Goal: Information Seeking & Learning: Learn about a topic

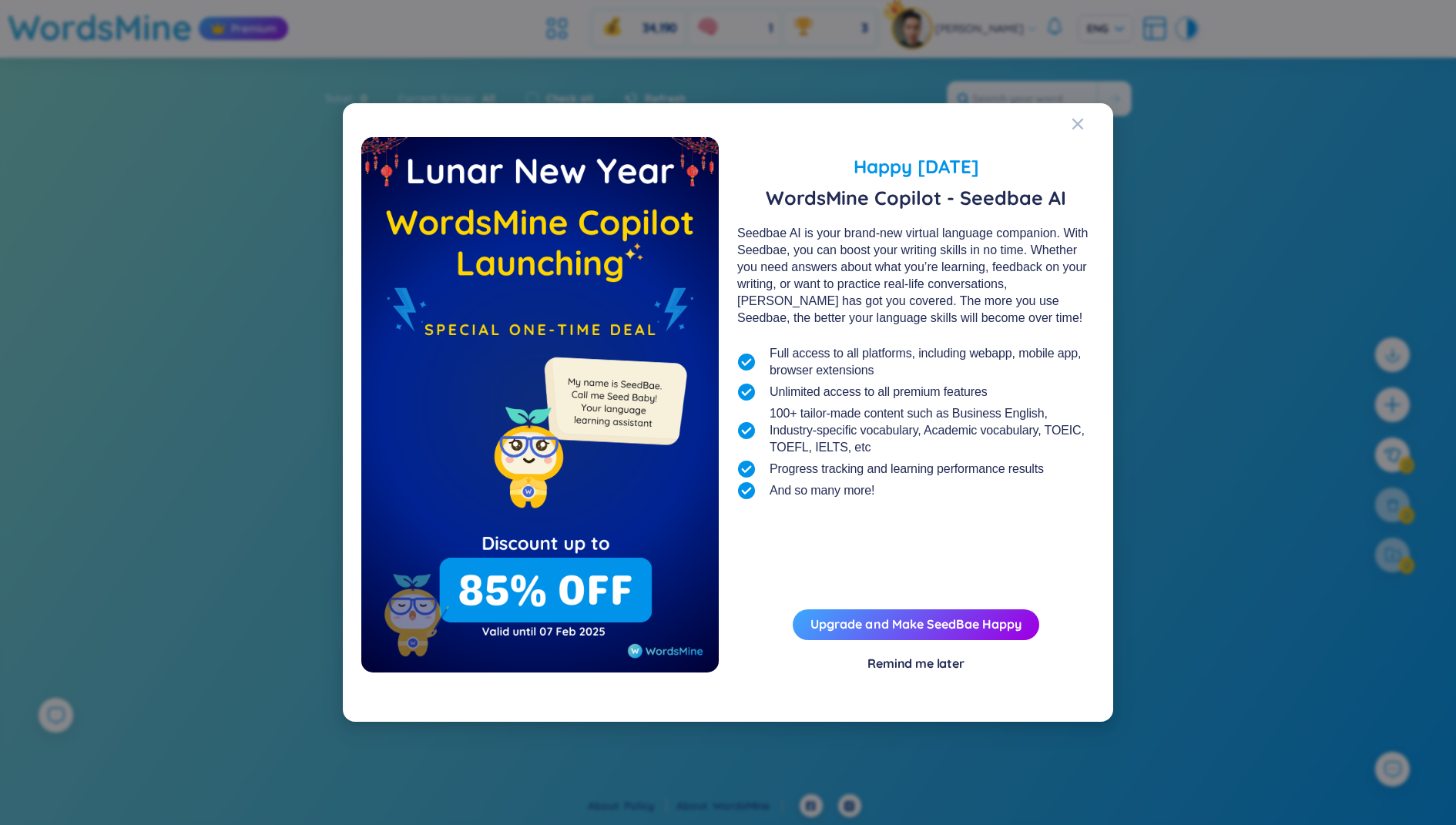
click at [1140, 128] on div "Happy [DATE] WordsMine Copilot - Seedbae AI Seedbae AI is your brand-new virtua…" at bounding box center [728, 412] width 1456 height 825
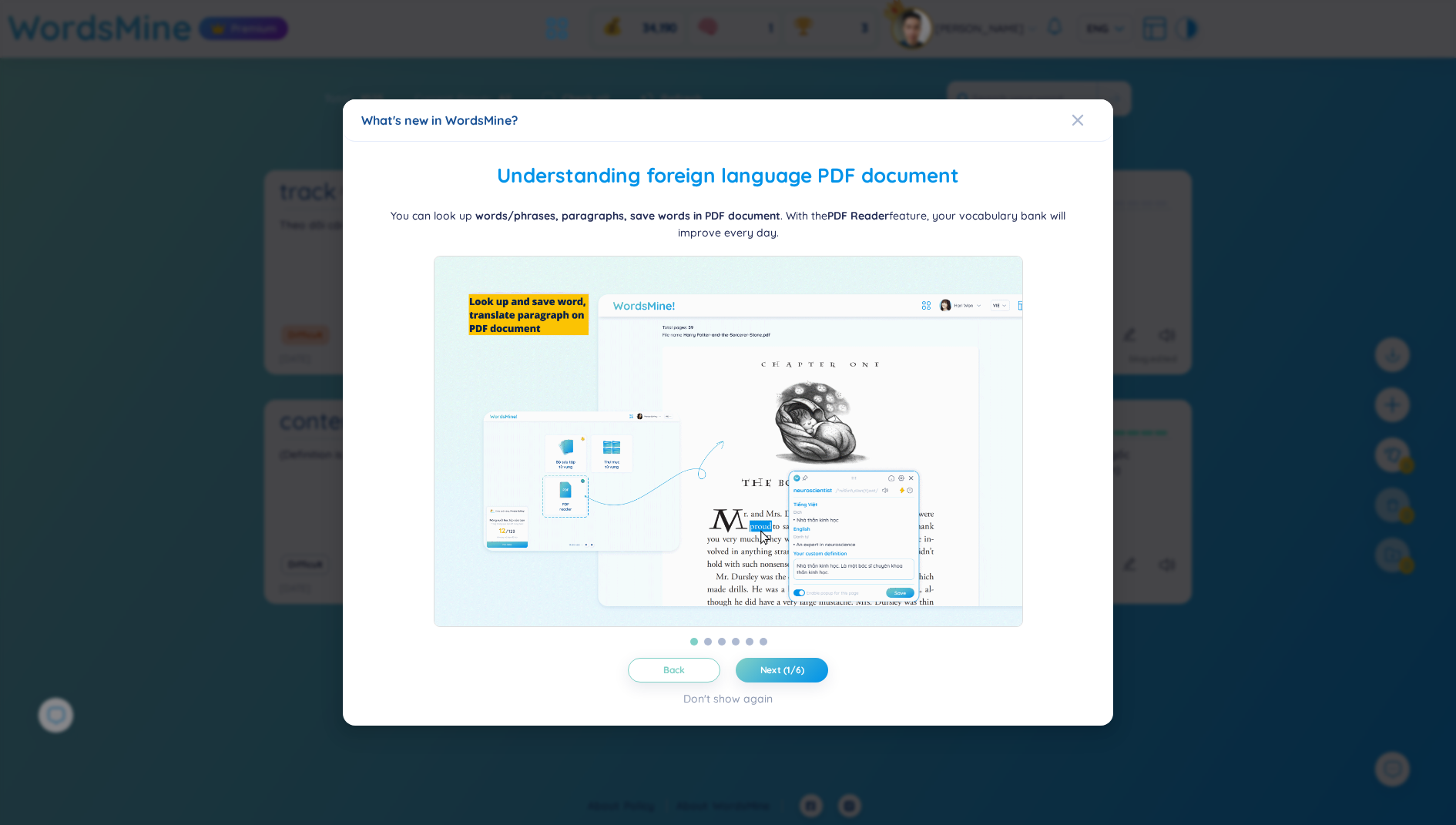
click at [606, 58] on div "What's new in WordsMine? Folder management WordsMine lets you manage and person…" at bounding box center [728, 412] width 1456 height 825
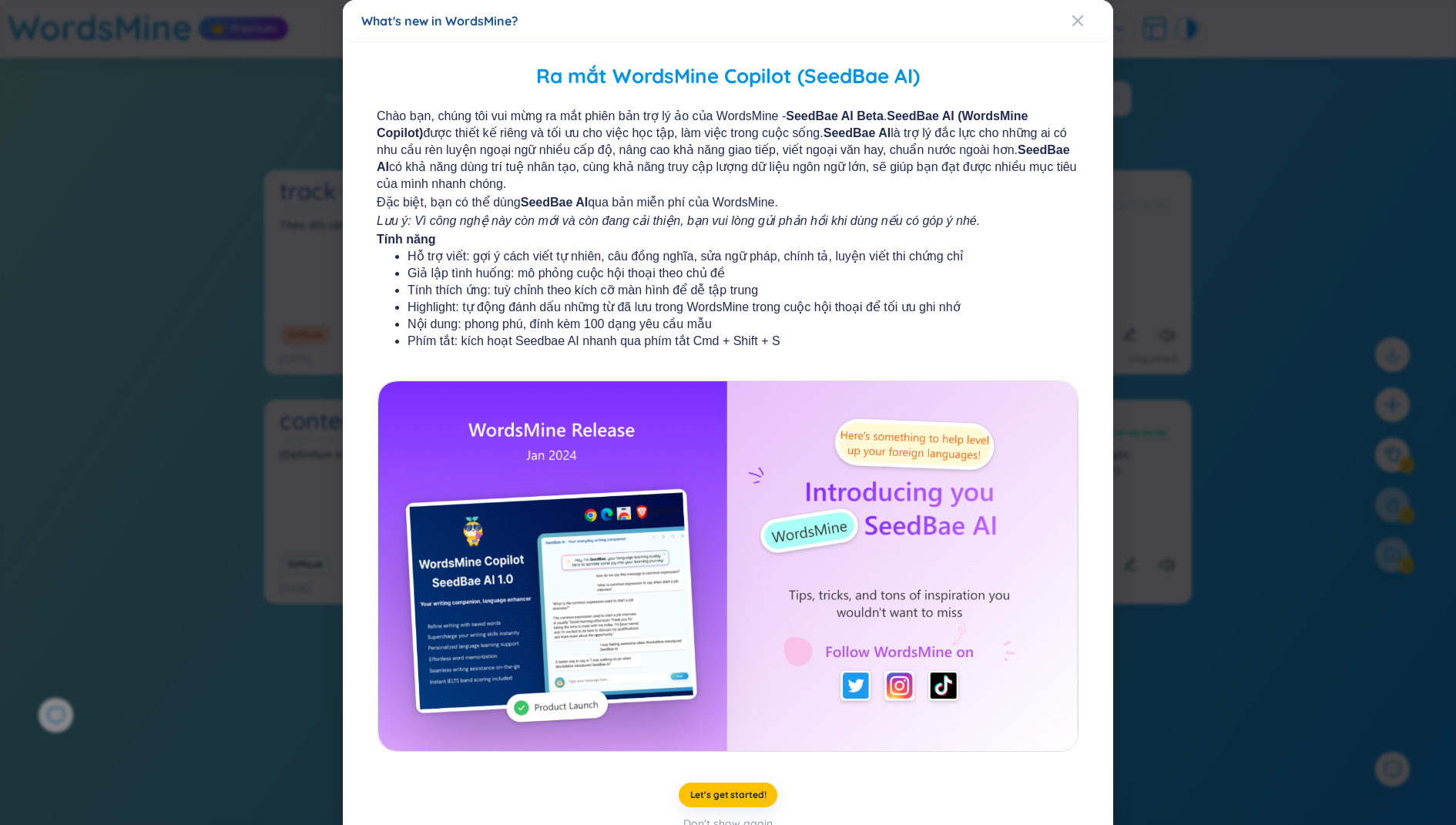
click at [563, 25] on div "What's new in WordsMine?" at bounding box center [728, 21] width 733 height 17
click at [264, 151] on div "What's new in WordsMine? Ra mắt WordsMine Copilot (SeedBae AI) Chào bạn, chúng …" at bounding box center [728, 412] width 1456 height 825
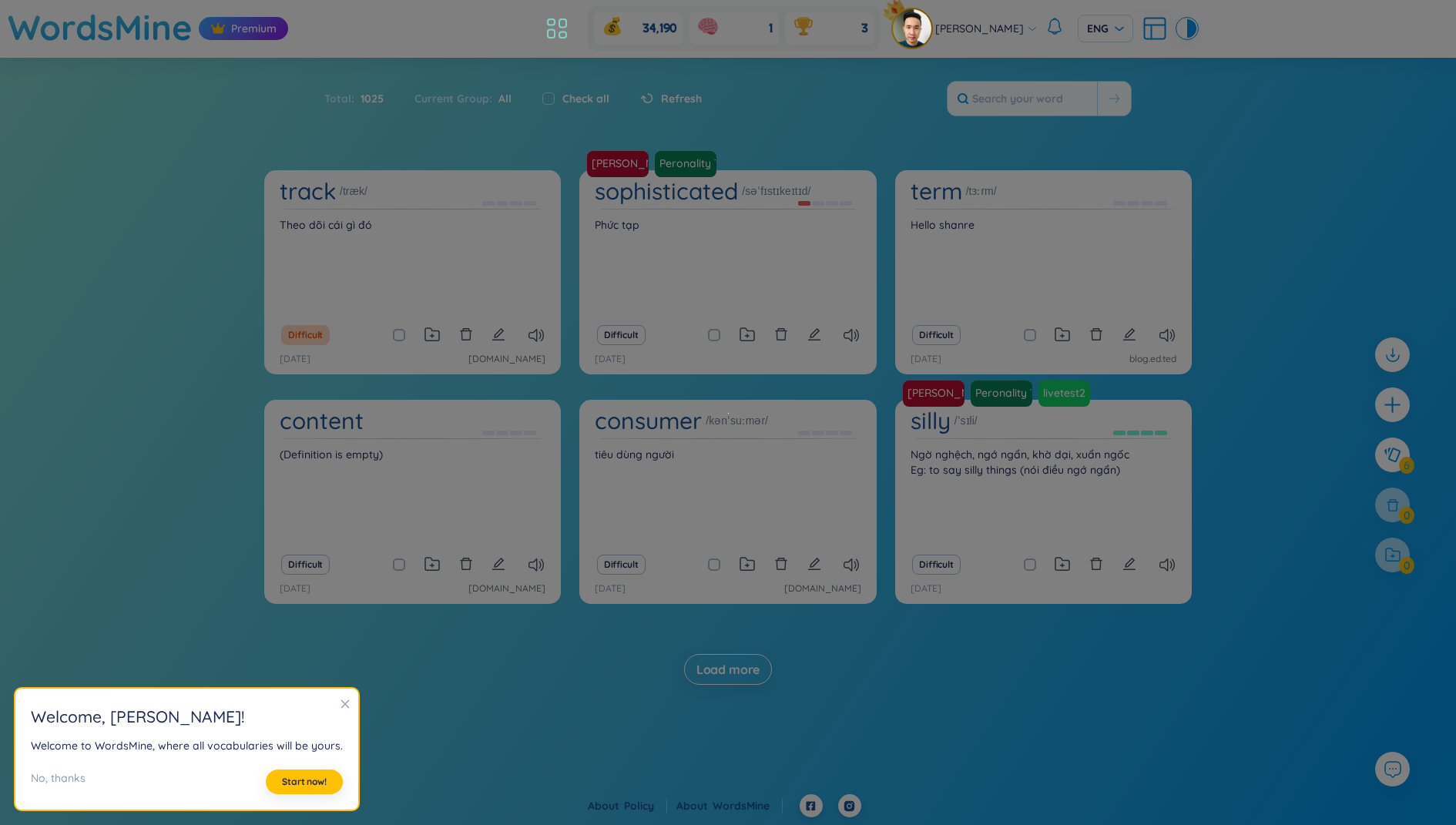
click at [557, 37] on icon at bounding box center [557, 28] width 27 height 27
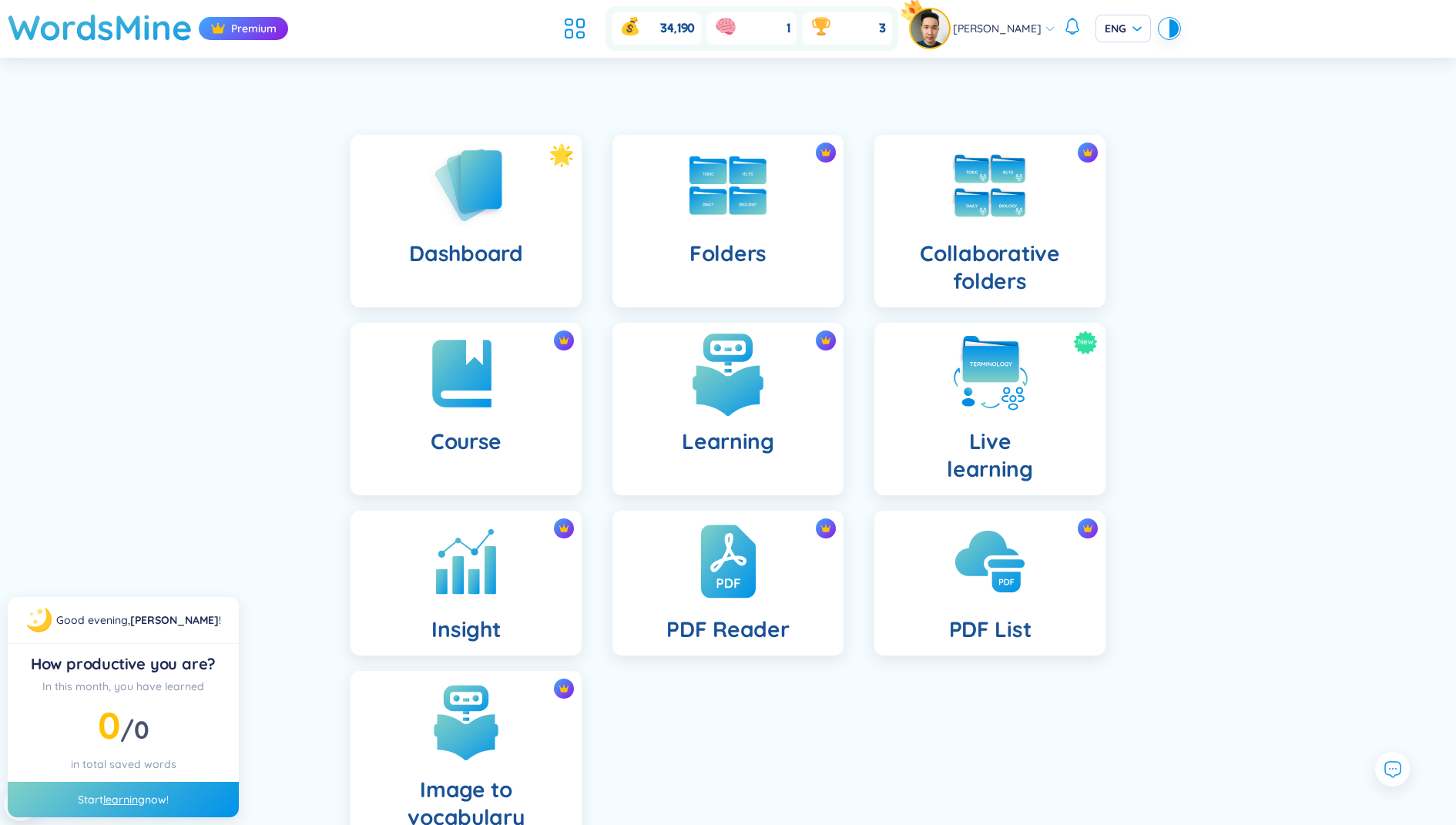
click at [743, 371] on img at bounding box center [728, 373] width 85 height 85
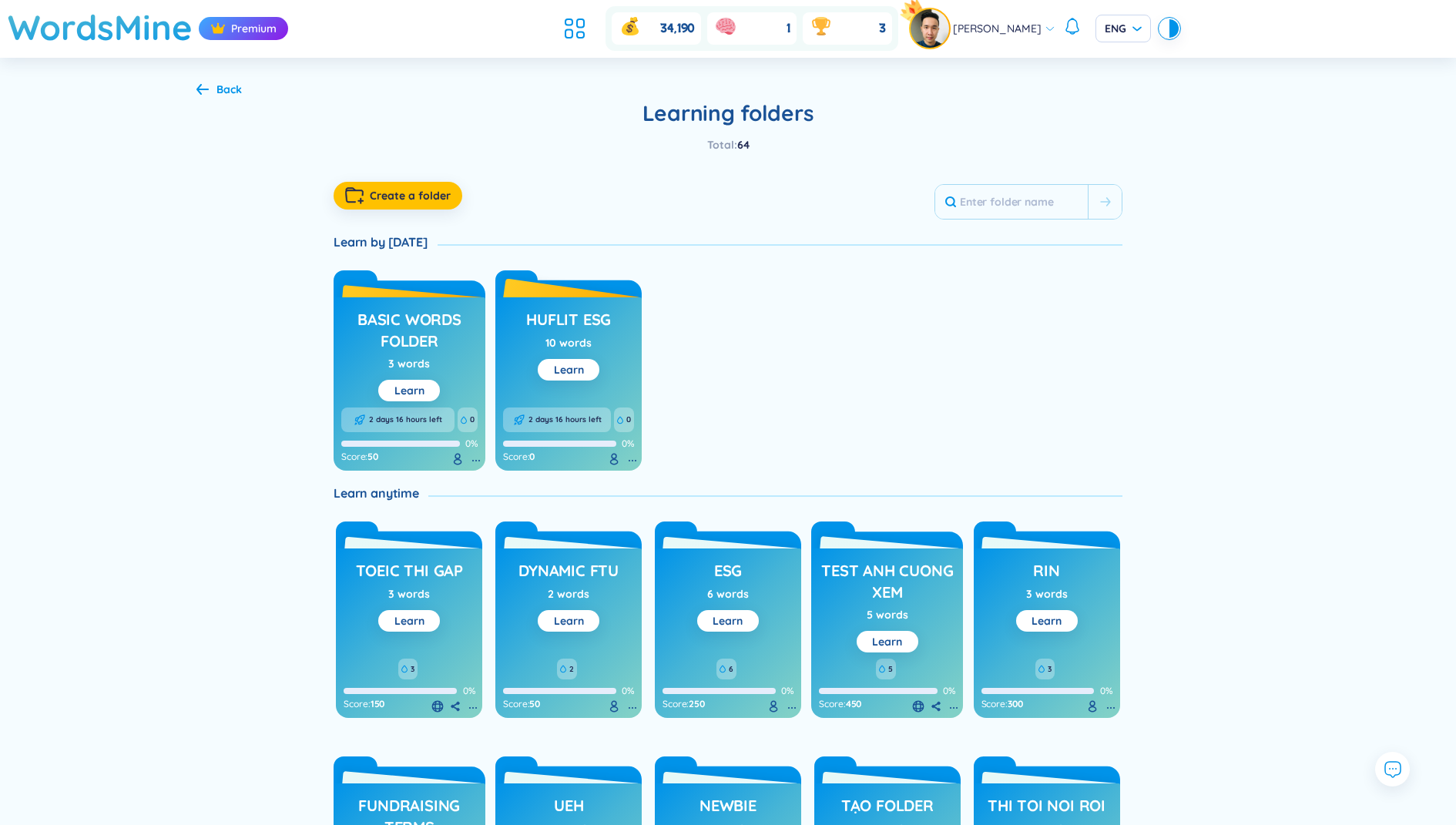
click at [569, 323] on h3 "HUFLIT ESG" at bounding box center [568, 324] width 85 height 29
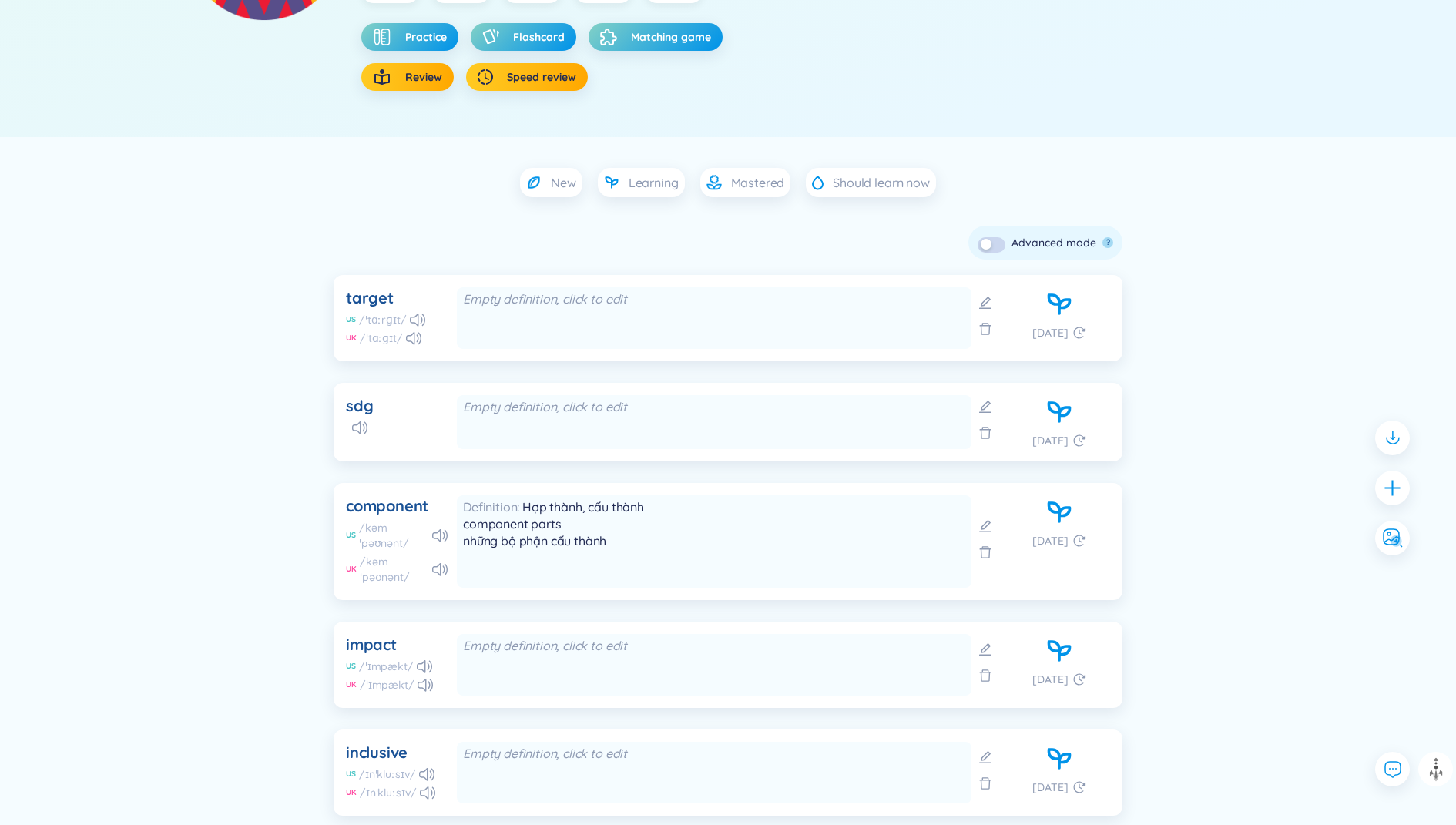
scroll to position [251, 0]
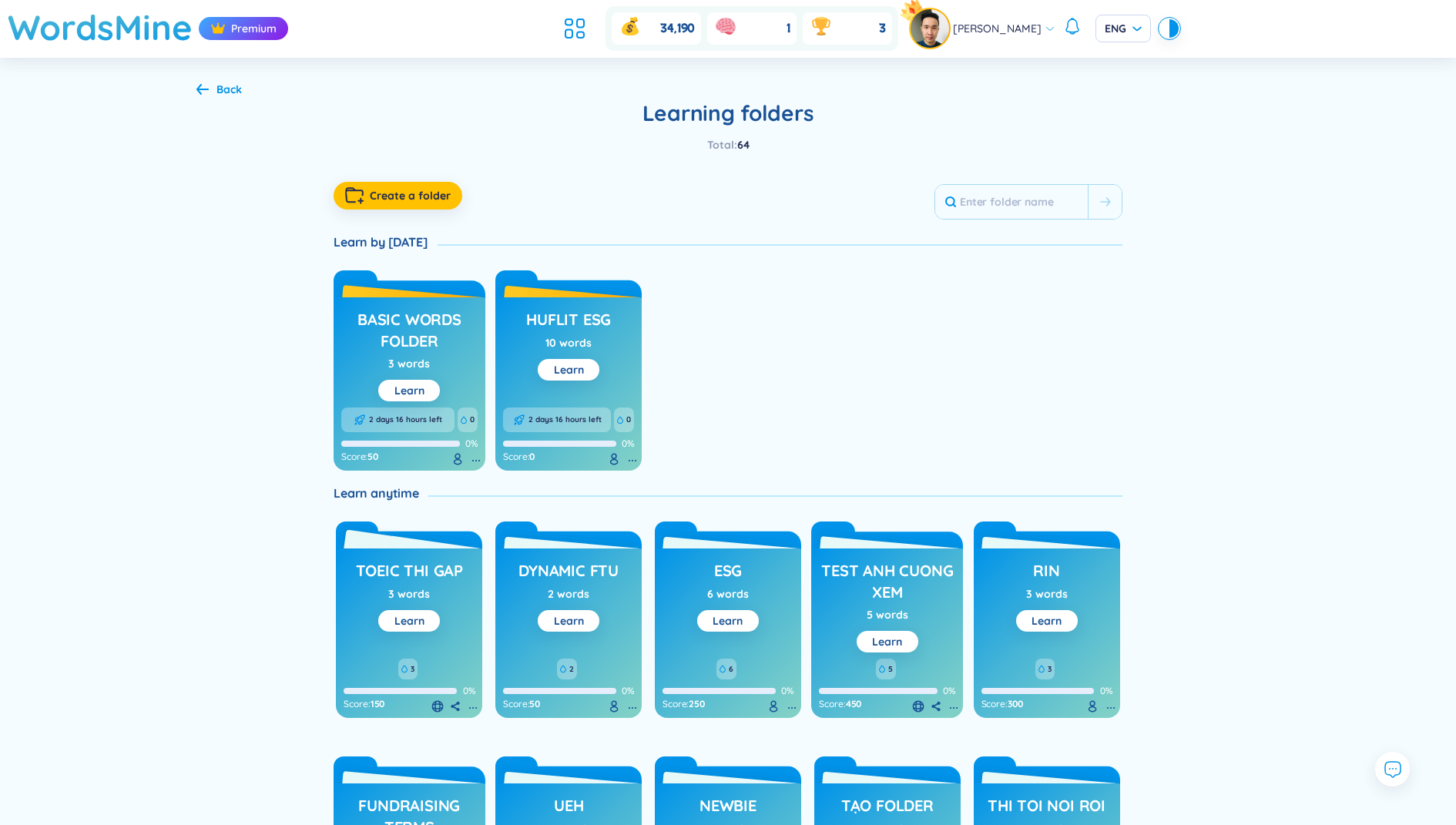
click at [437, 566] on h3 "toeic thi gap" at bounding box center [408, 574] width 107 height 29
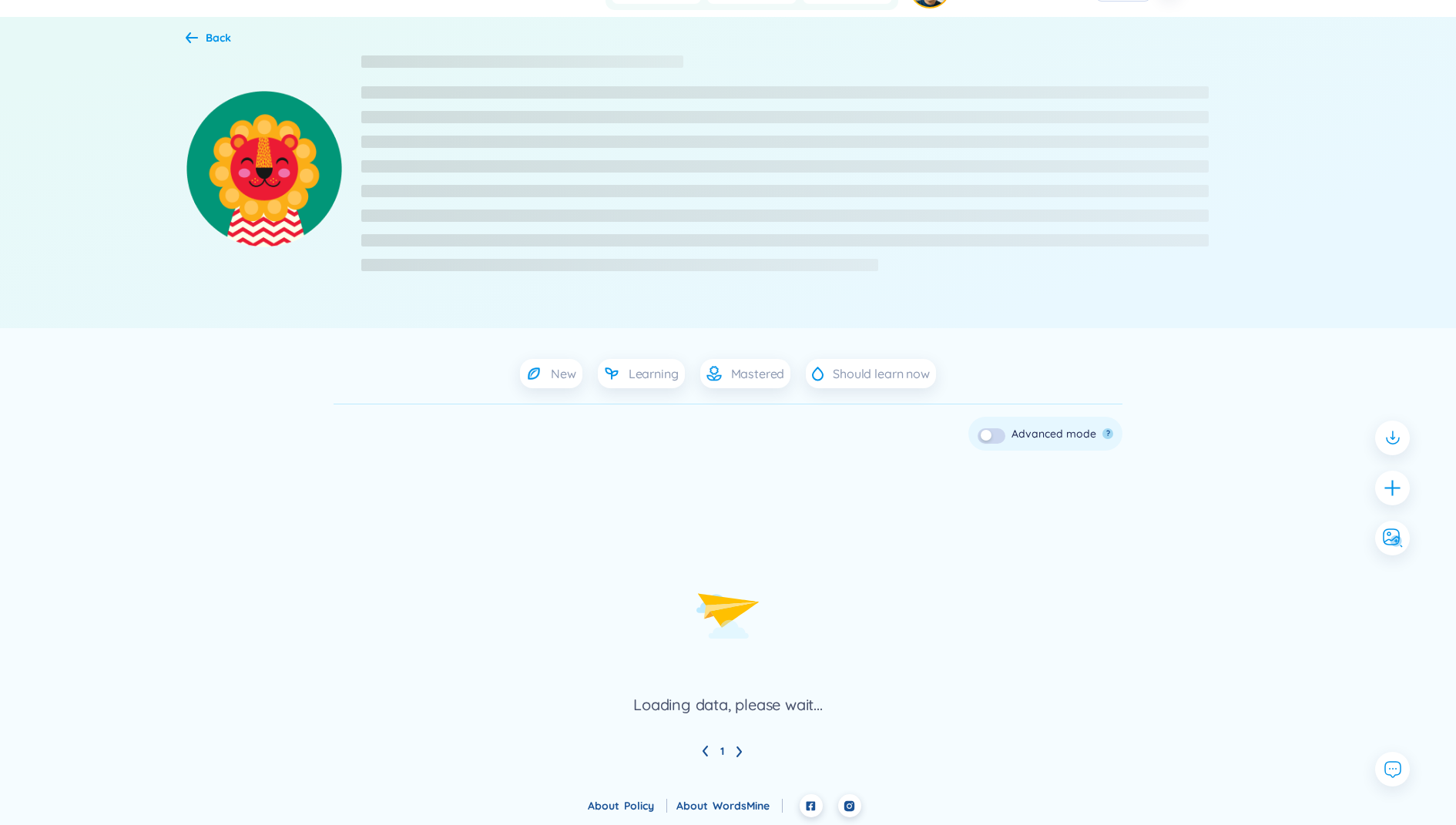
scroll to position [116, 0]
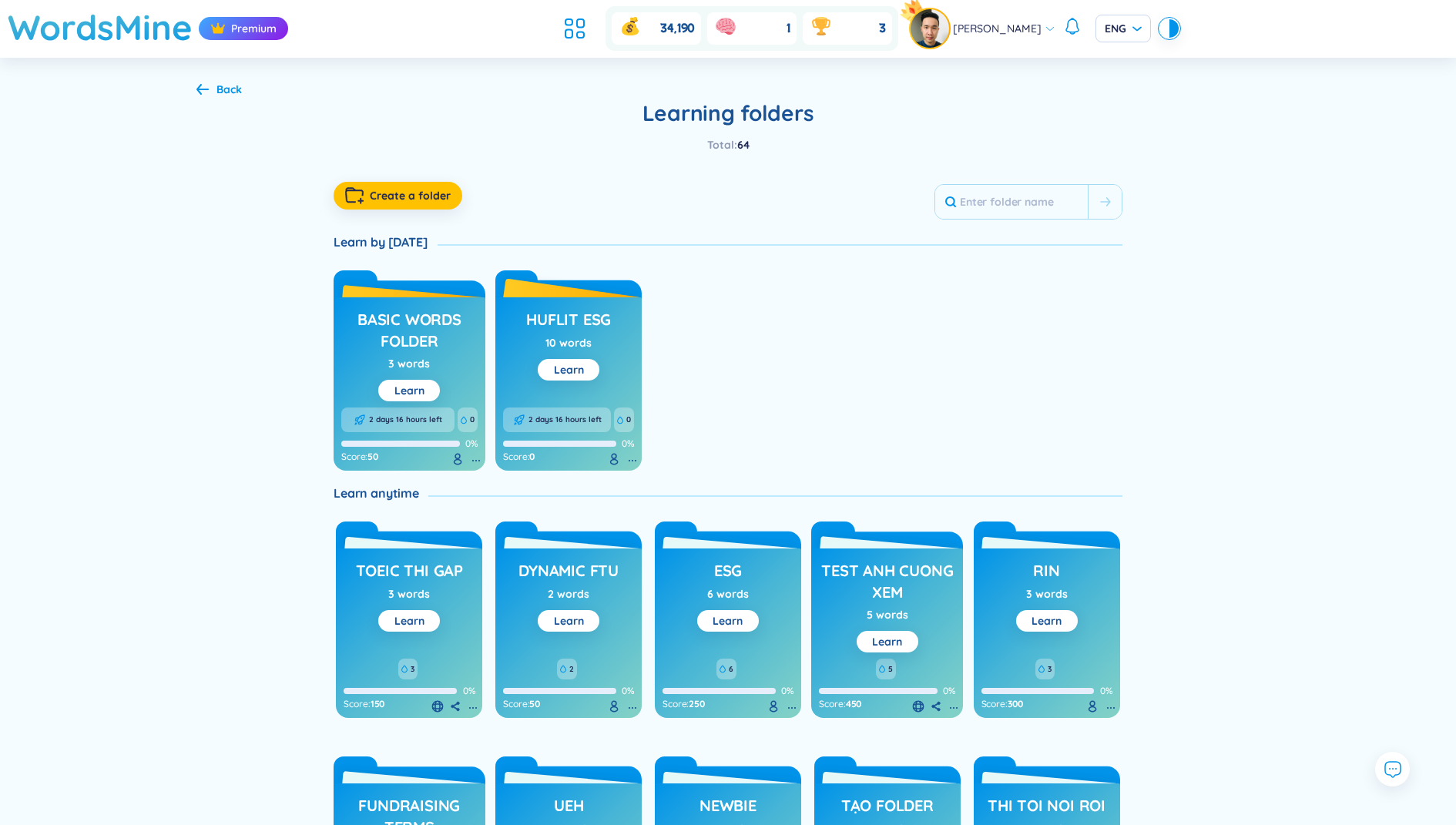
click at [569, 325] on h3 "HUFLIT ESG" at bounding box center [568, 324] width 85 height 29
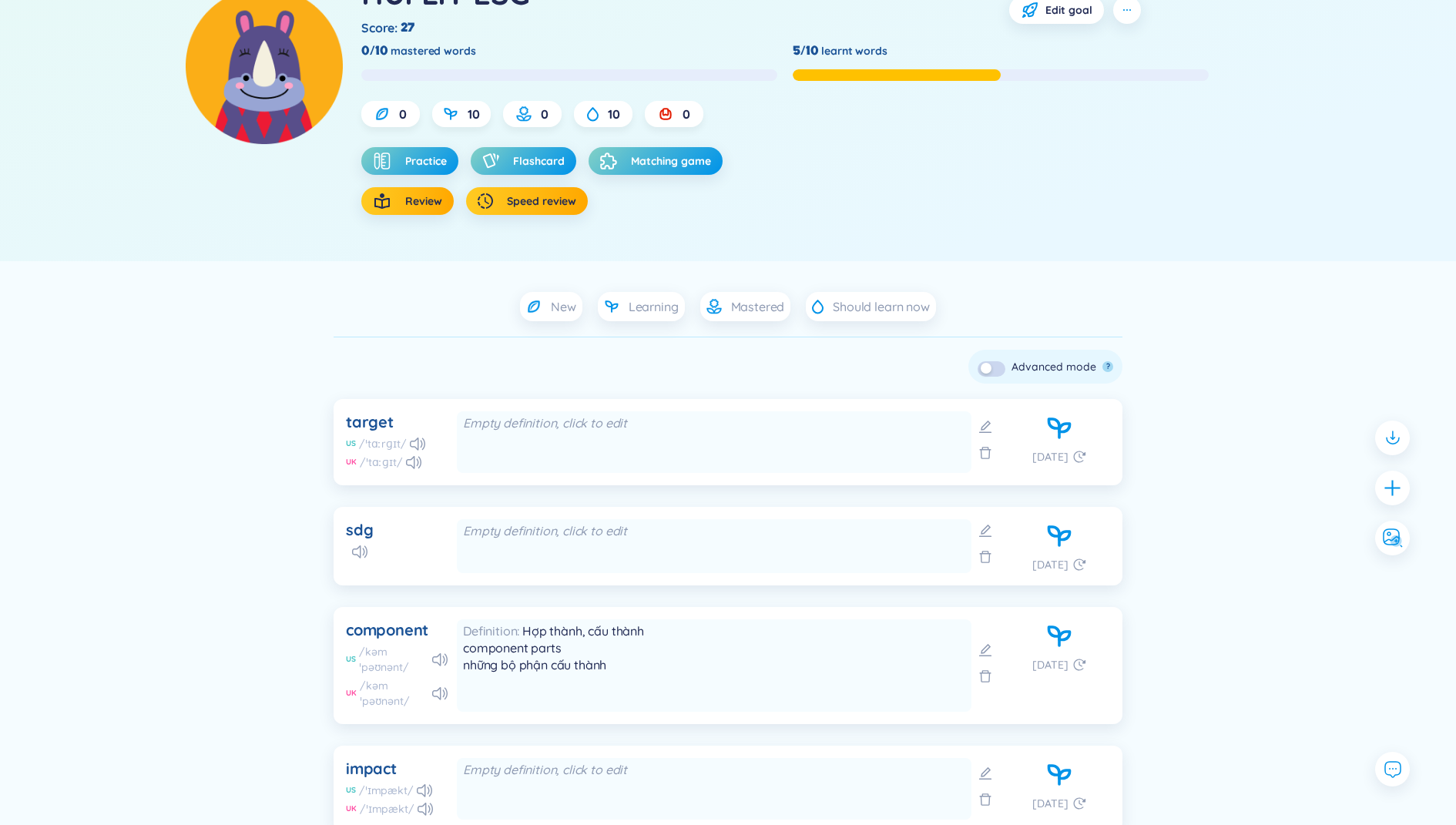
scroll to position [229, 0]
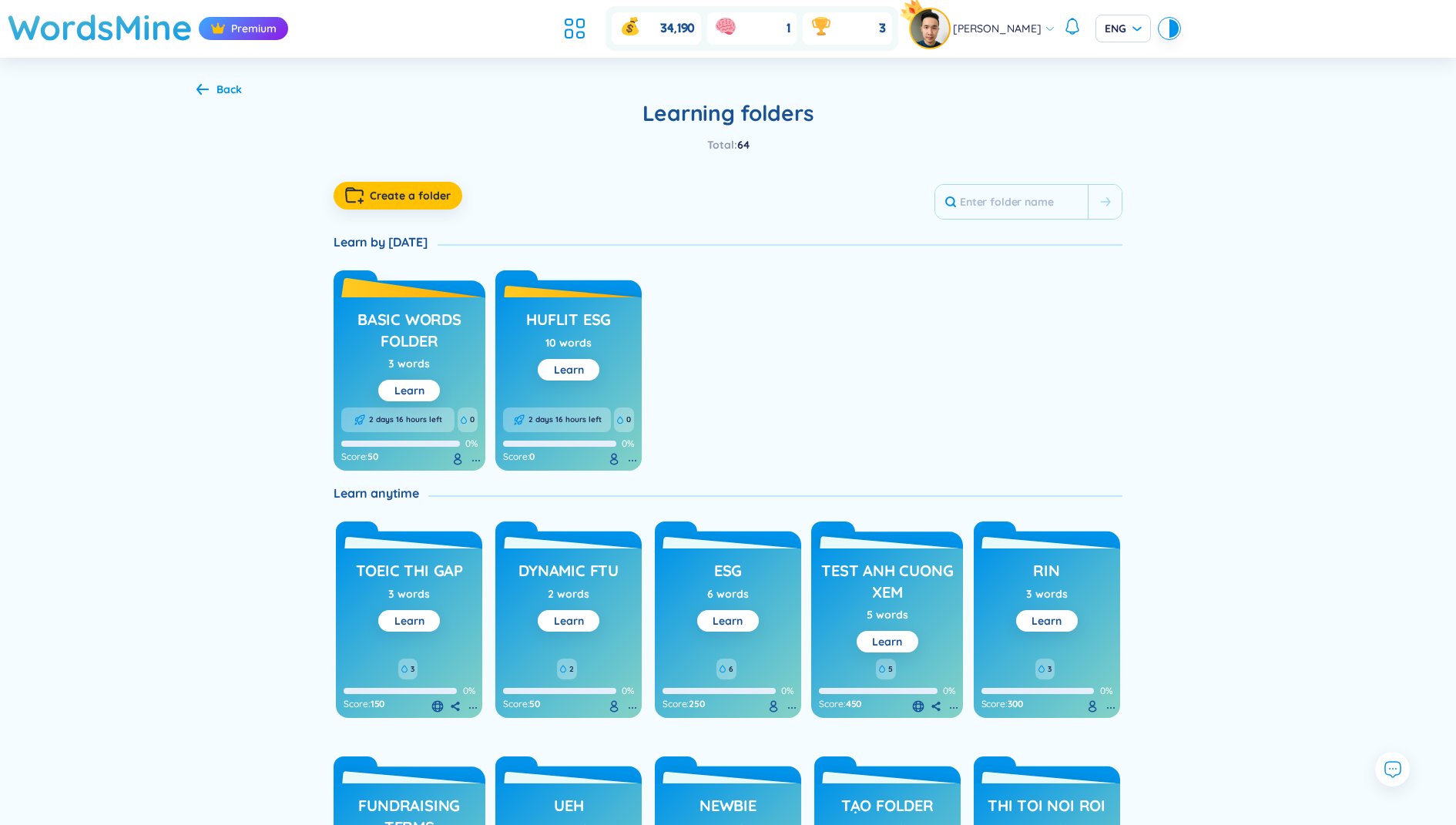
click at [416, 333] on h3 "basic words folder" at bounding box center [409, 330] width 137 height 42
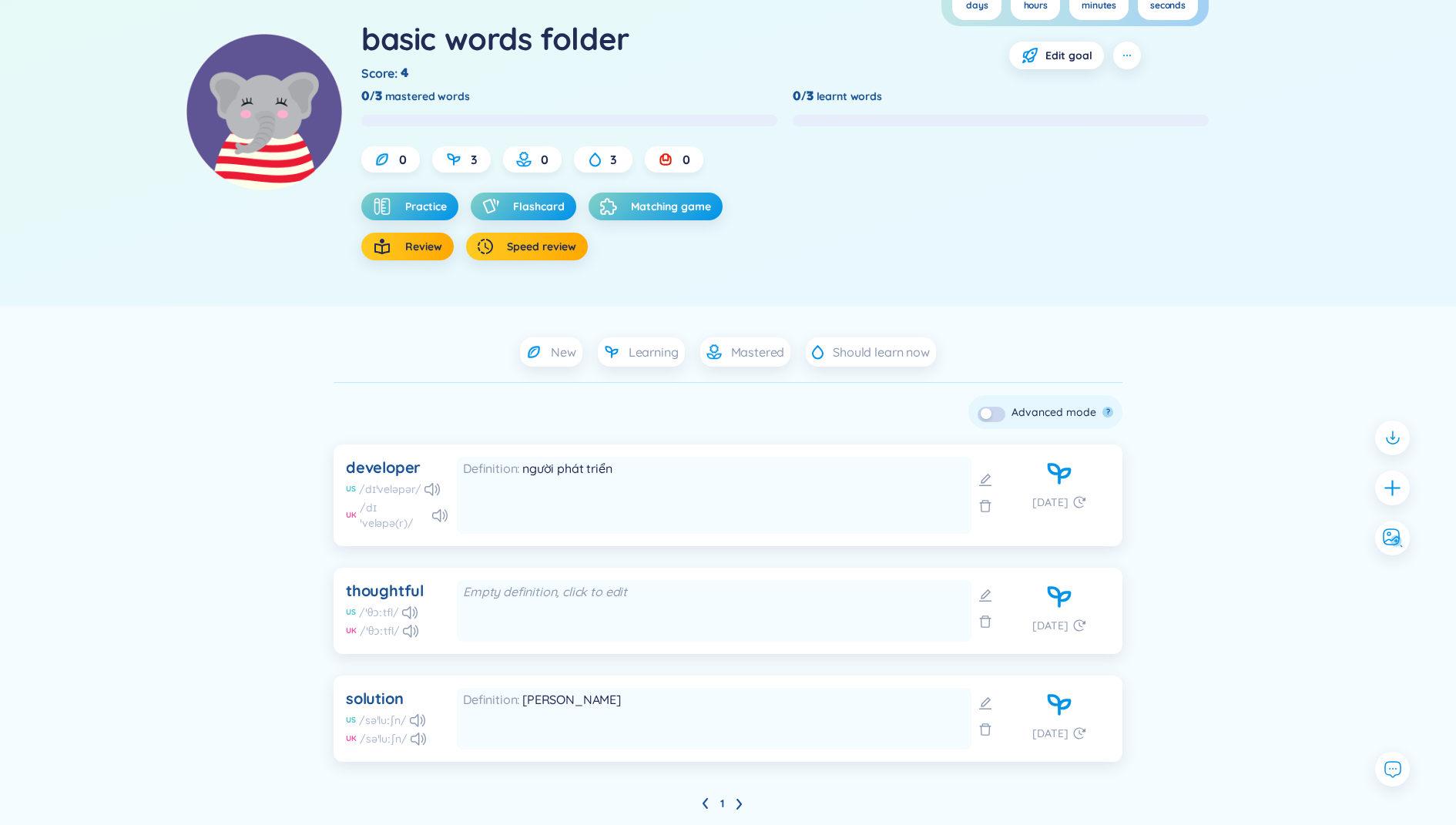
scroll to position [170, 0]
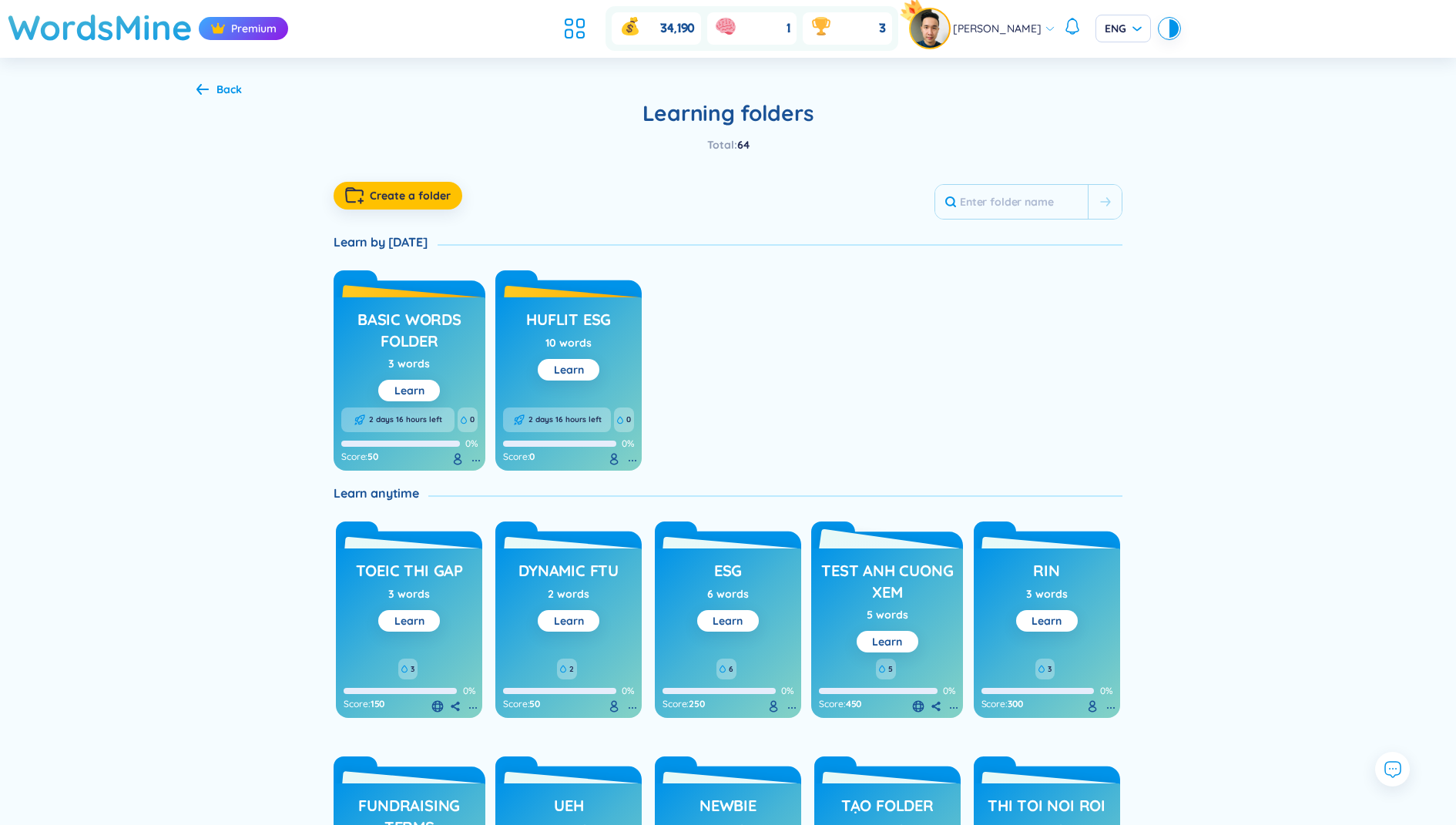
click at [905, 572] on h3 "test anh cuong xem" at bounding box center [887, 581] width 137 height 42
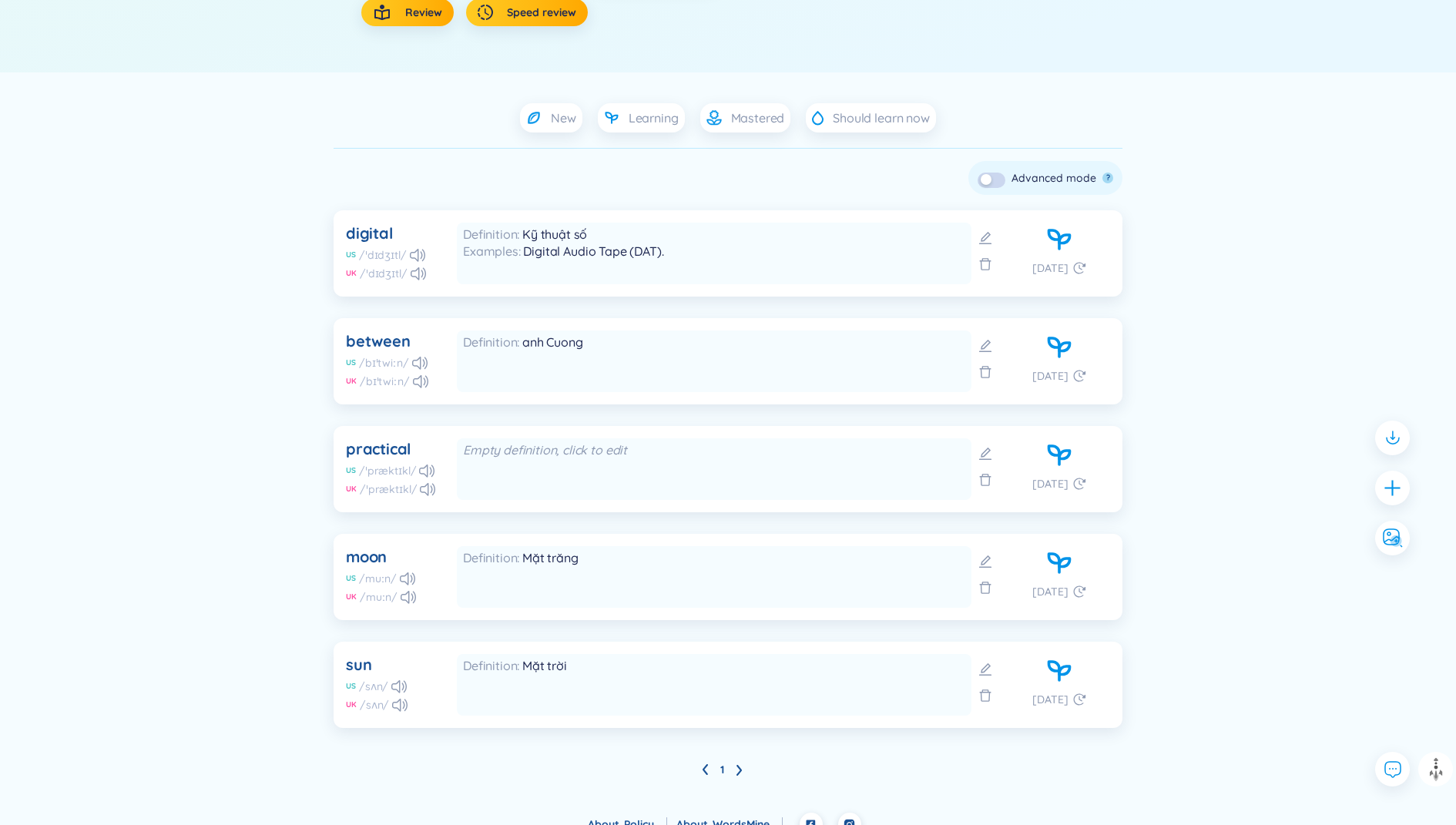
scroll to position [315, 0]
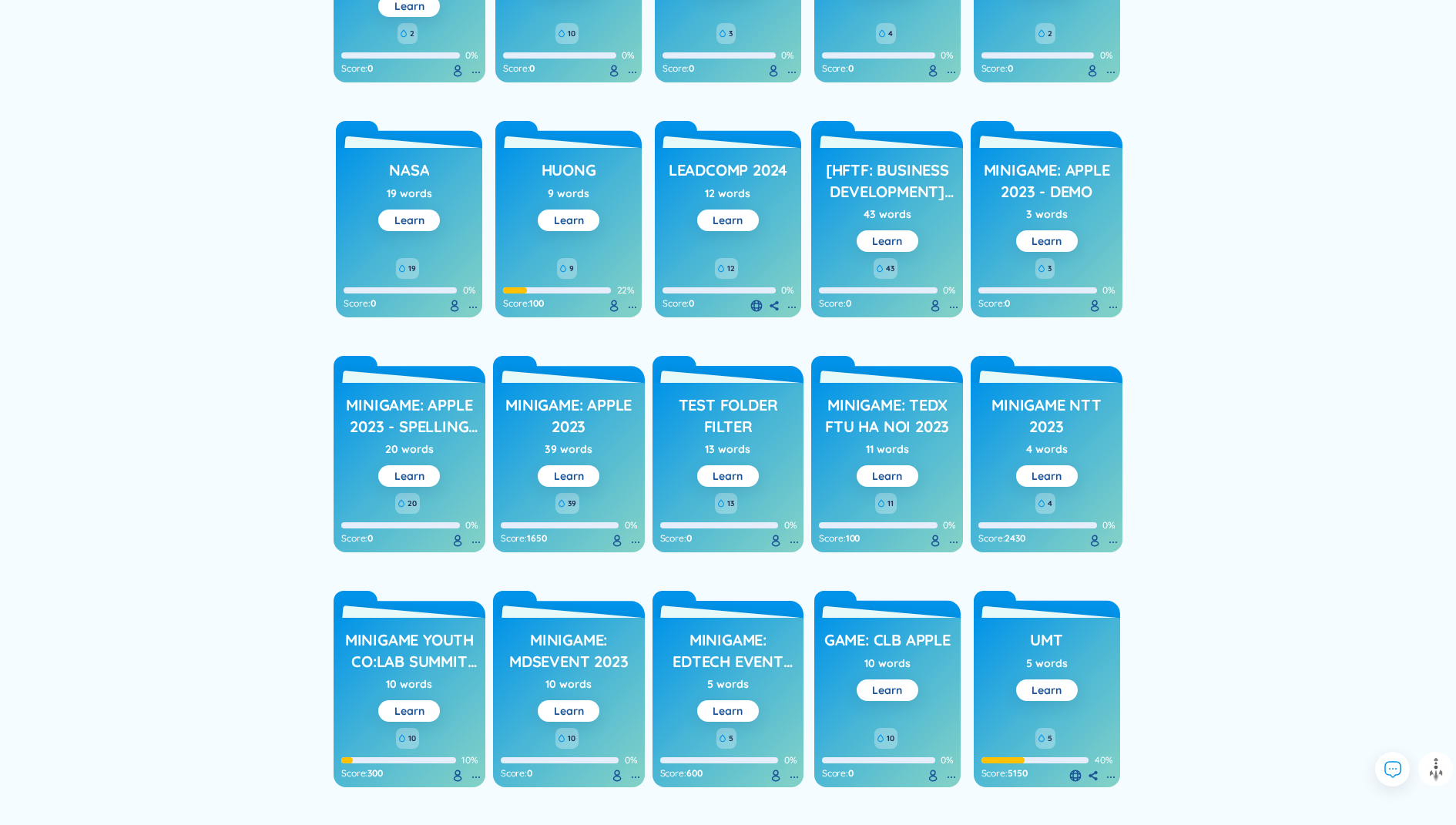
scroll to position [922, 0]
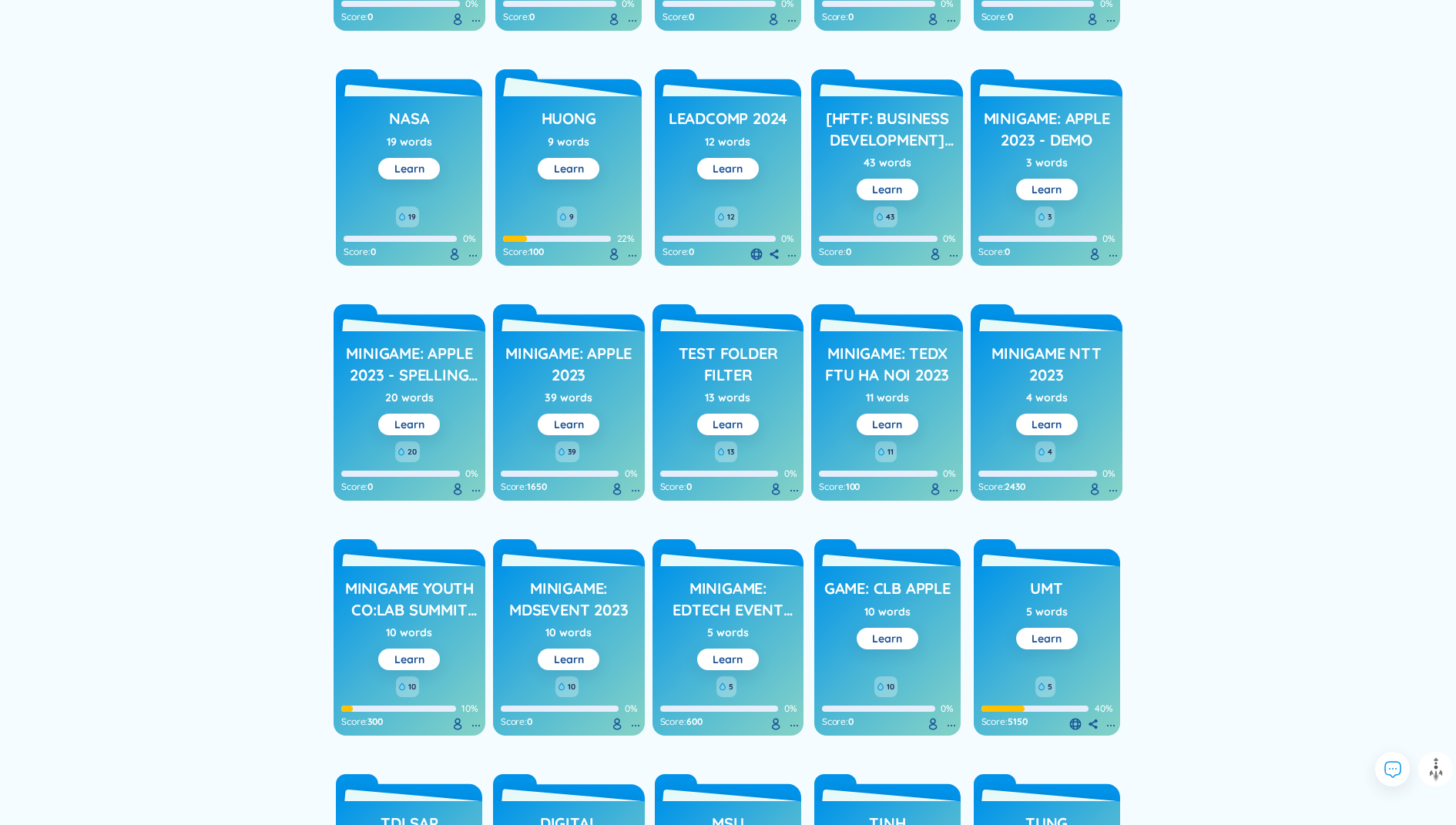
click at [560, 119] on h3 "huong" at bounding box center [569, 122] width 55 height 29
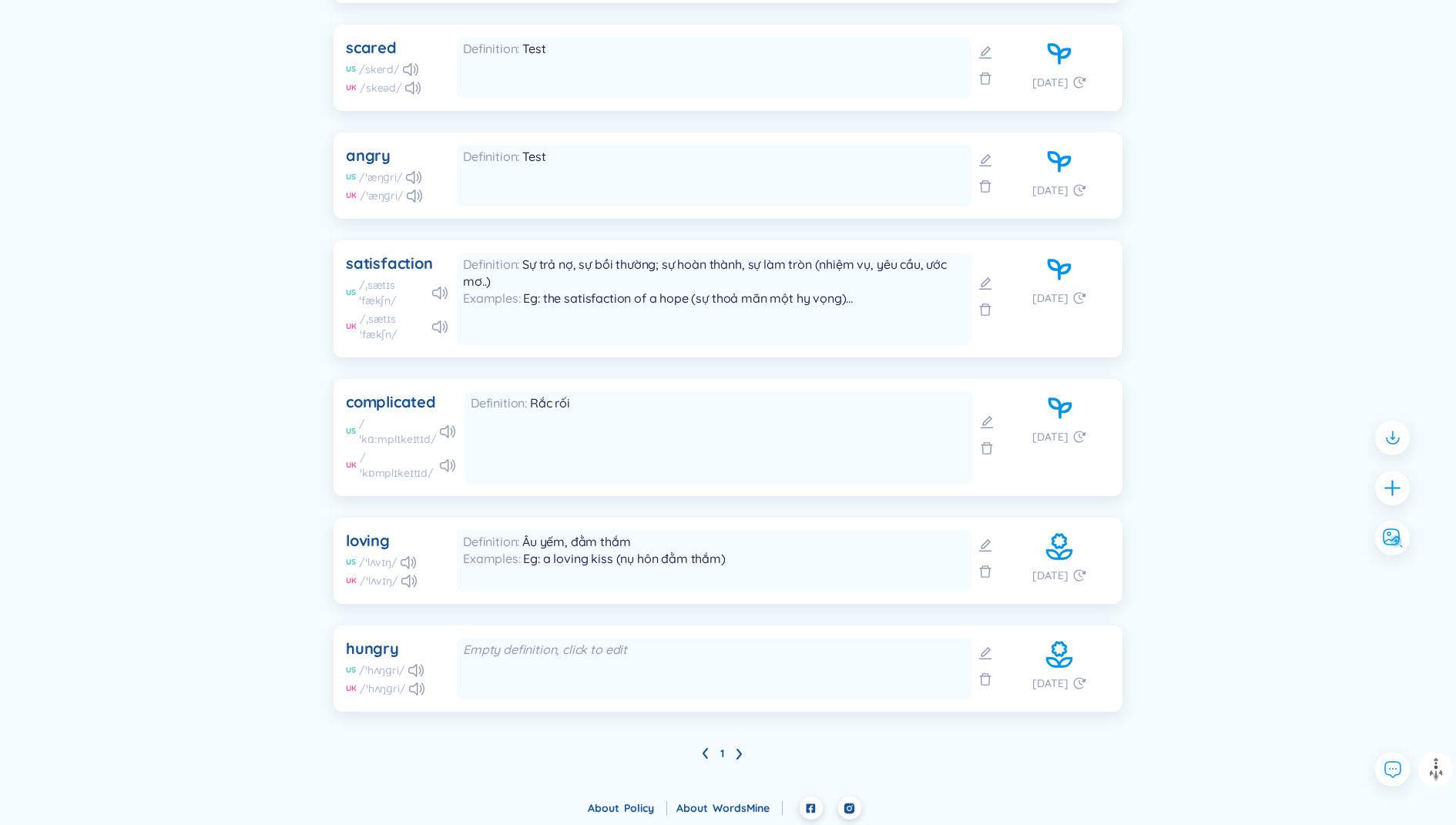
scroll to position [808, 0]
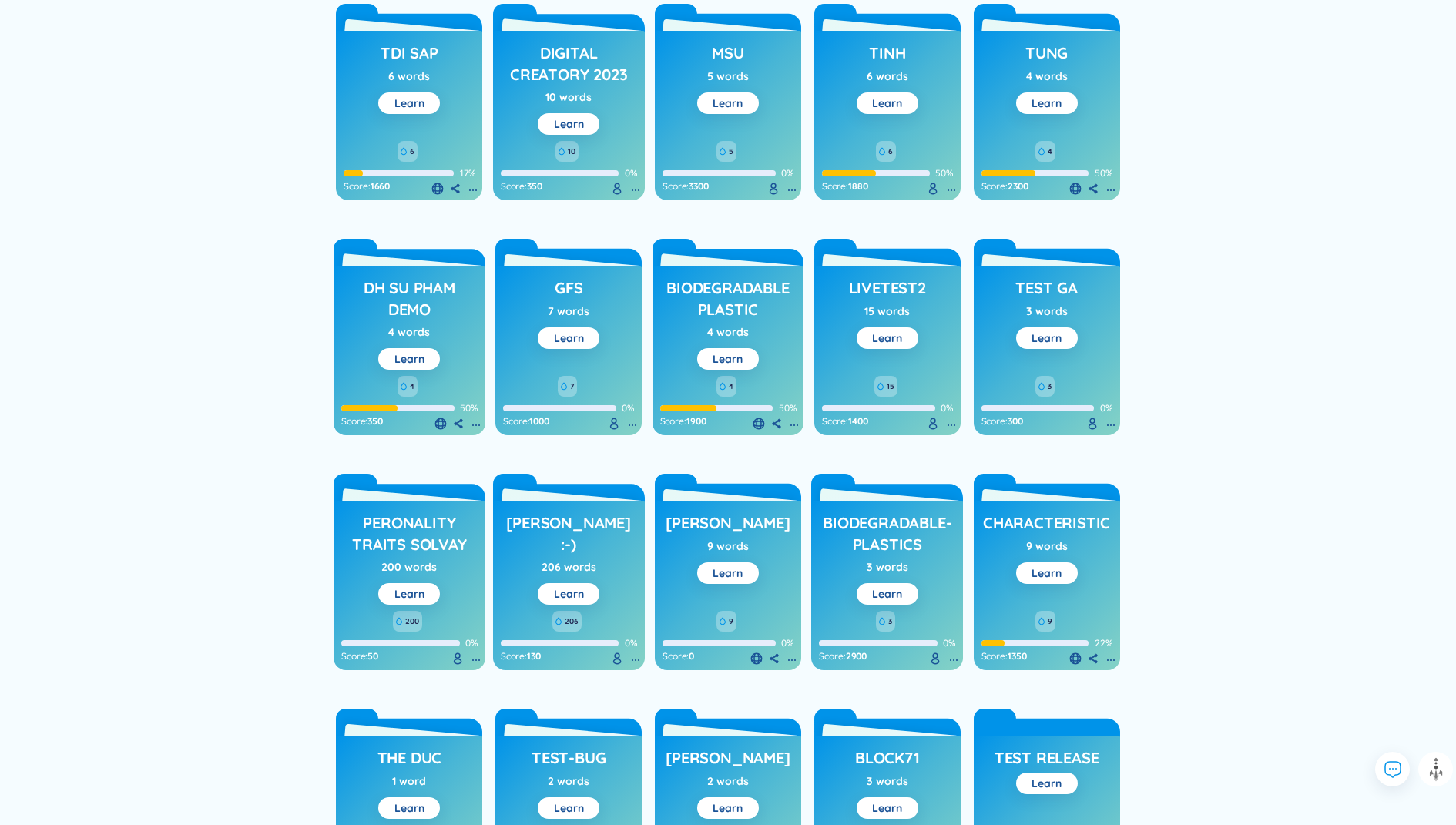
scroll to position [1761, 0]
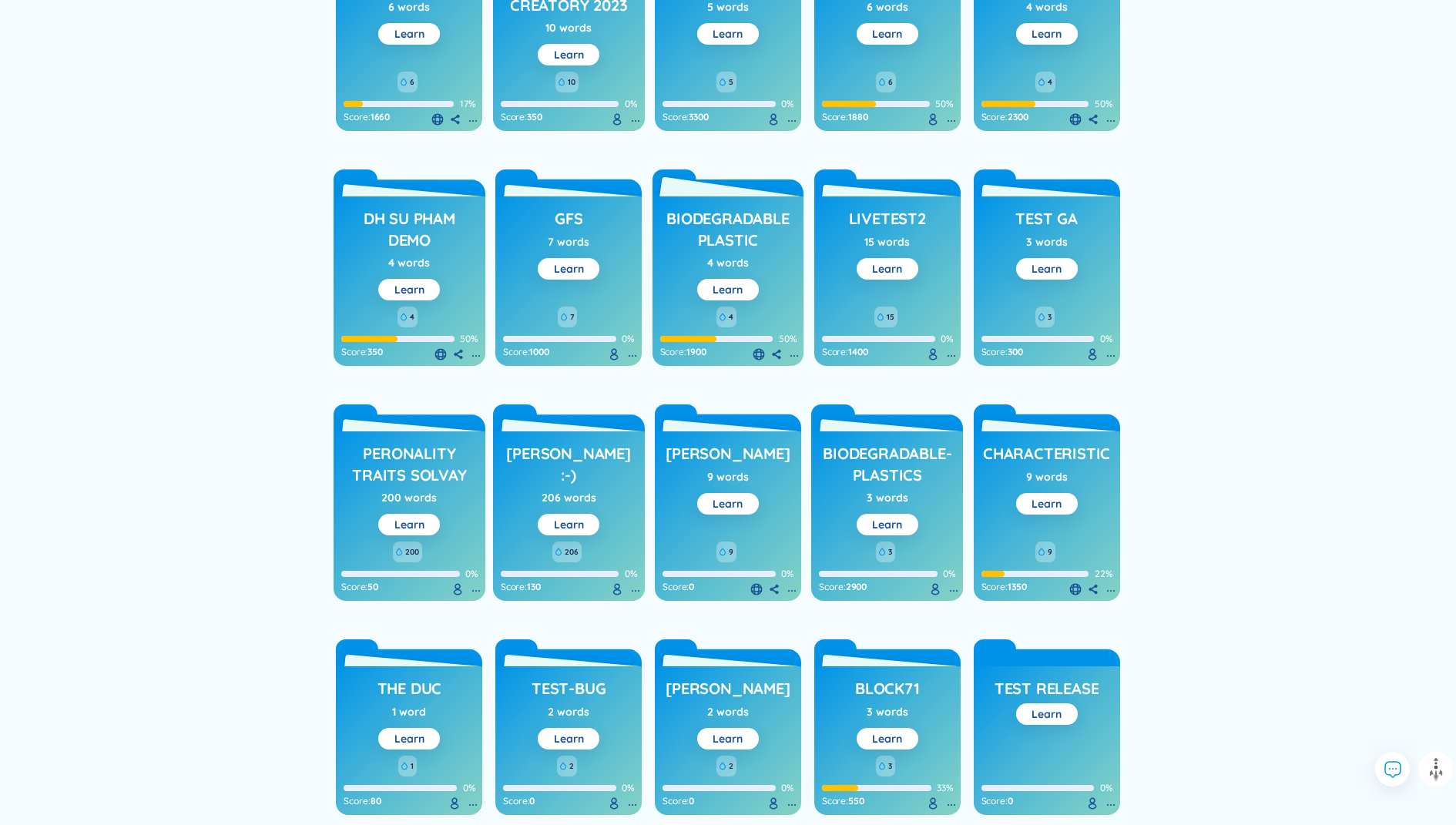
click at [734, 211] on h3 "biodegradable plastic" at bounding box center [728, 229] width 137 height 42
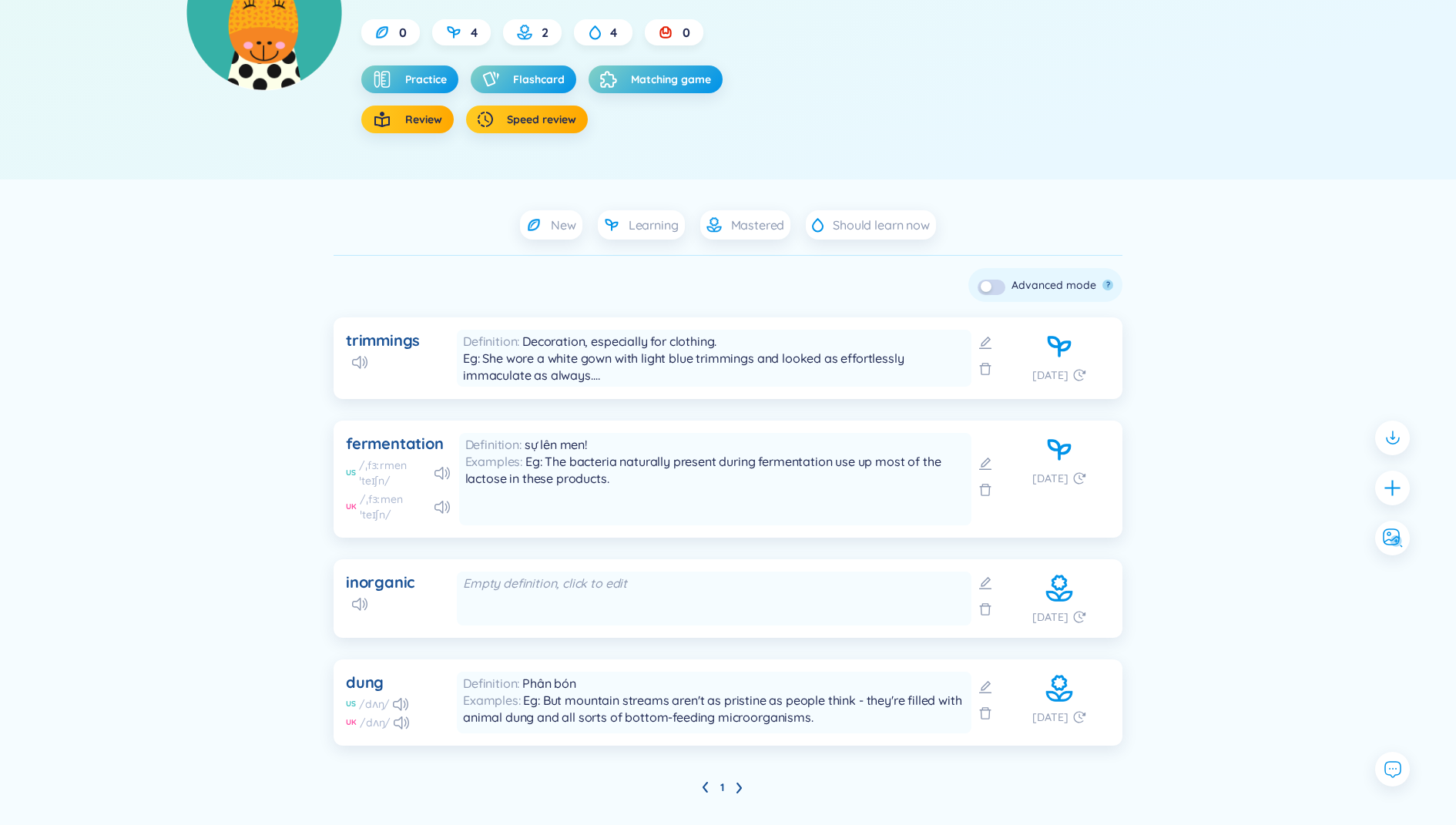
scroll to position [241, 0]
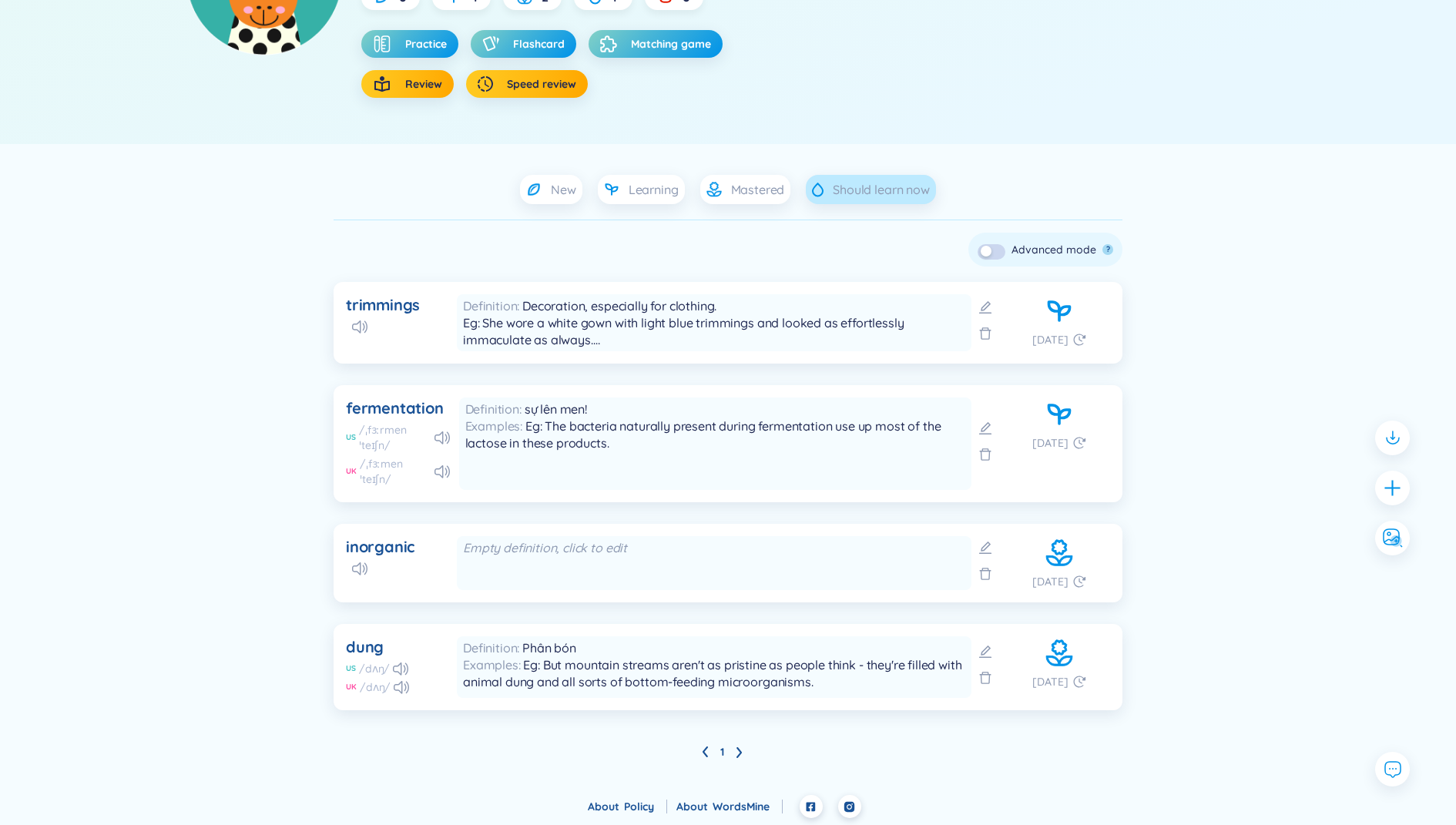
click at [870, 182] on span "Should learn now" at bounding box center [881, 190] width 97 height 17
click at [852, 188] on span "Should learn now" at bounding box center [881, 190] width 97 height 17
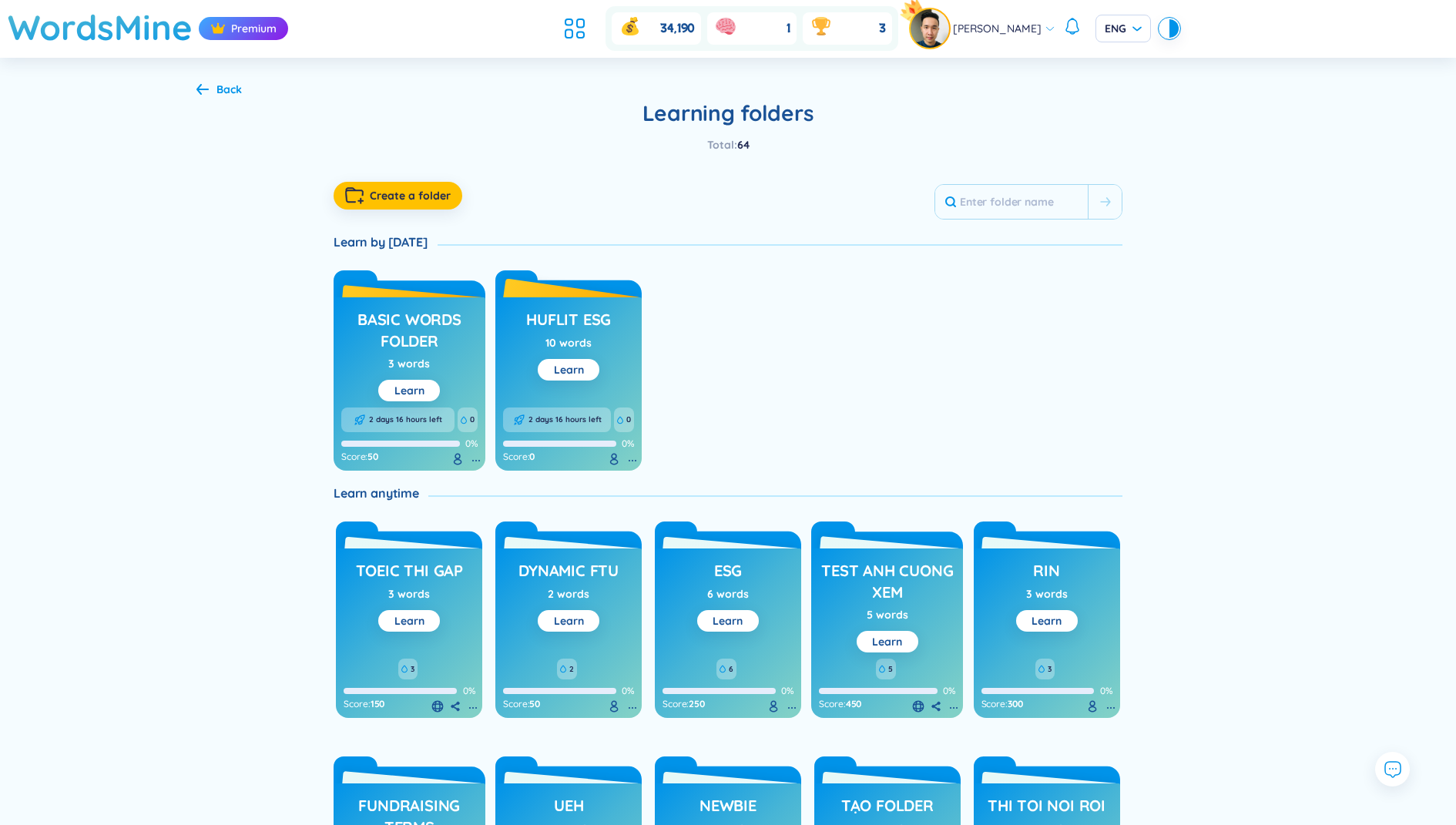
click at [553, 326] on h3 "HUFLIT ESG" at bounding box center [568, 324] width 85 height 29
